Goal: Transaction & Acquisition: Purchase product/service

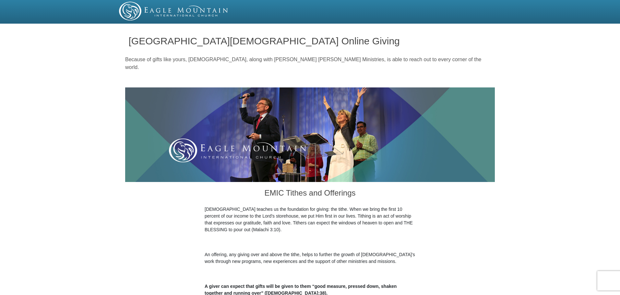
radio input "true"
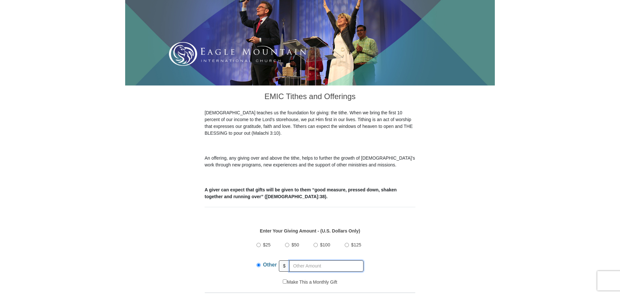
scroll to position [97, 0]
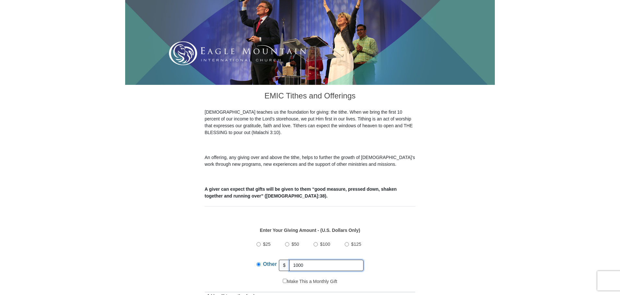
type input "1000"
type input "100"
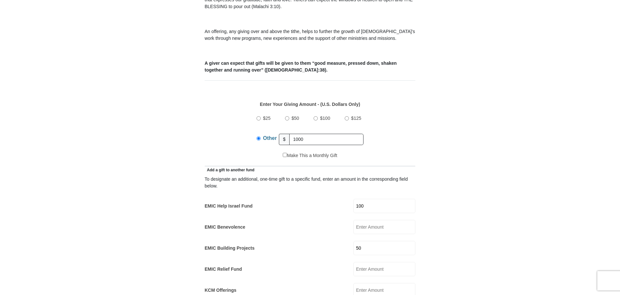
scroll to position [227, 0]
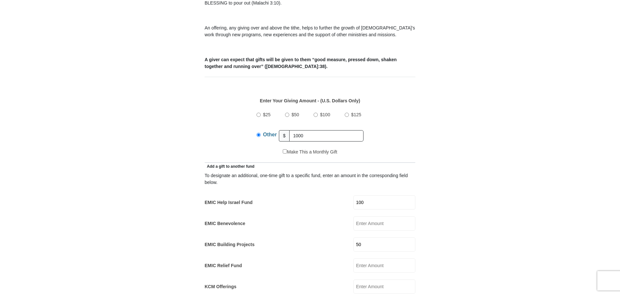
type input "50"
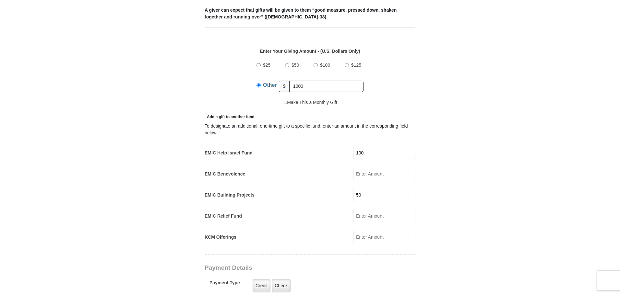
scroll to position [324, 0]
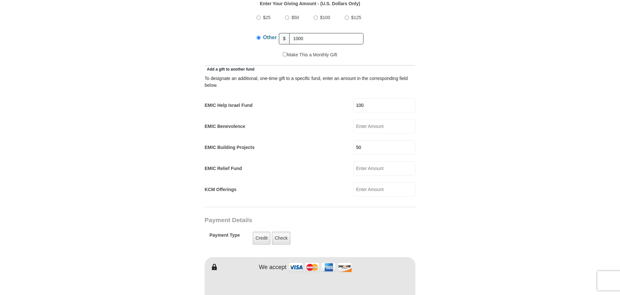
type input "JM Elite"
type input "Holdings LLC"
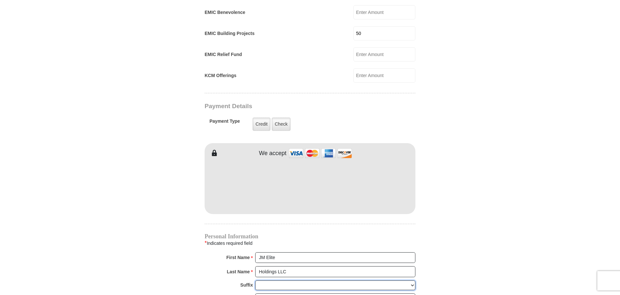
scroll to position [480, 0]
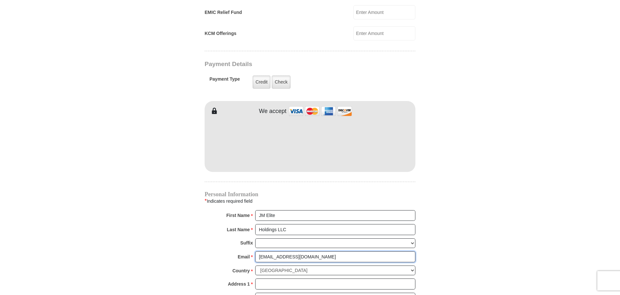
type input "jtolah@yahoo.com"
type input "6240 Stone Lake Dr"
type input "Fort Worth"
select select "TX"
type input "76179"
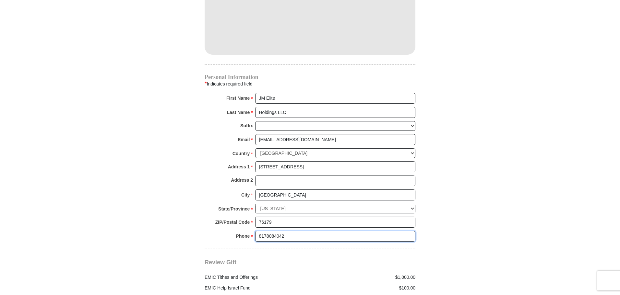
scroll to position [610, 0]
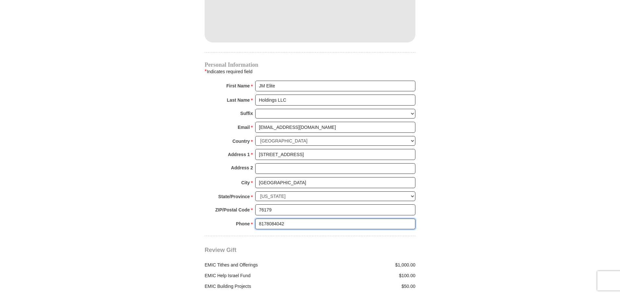
type input "8178084042"
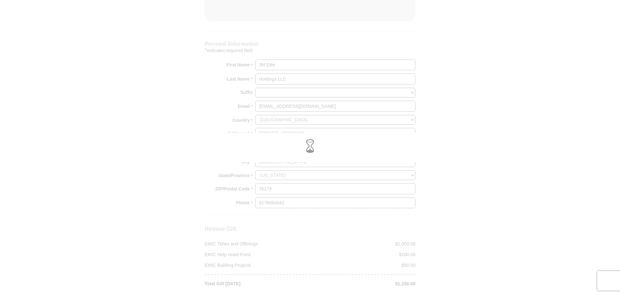
scroll to position [643, 0]
